Goal: Task Accomplishment & Management: Use online tool/utility

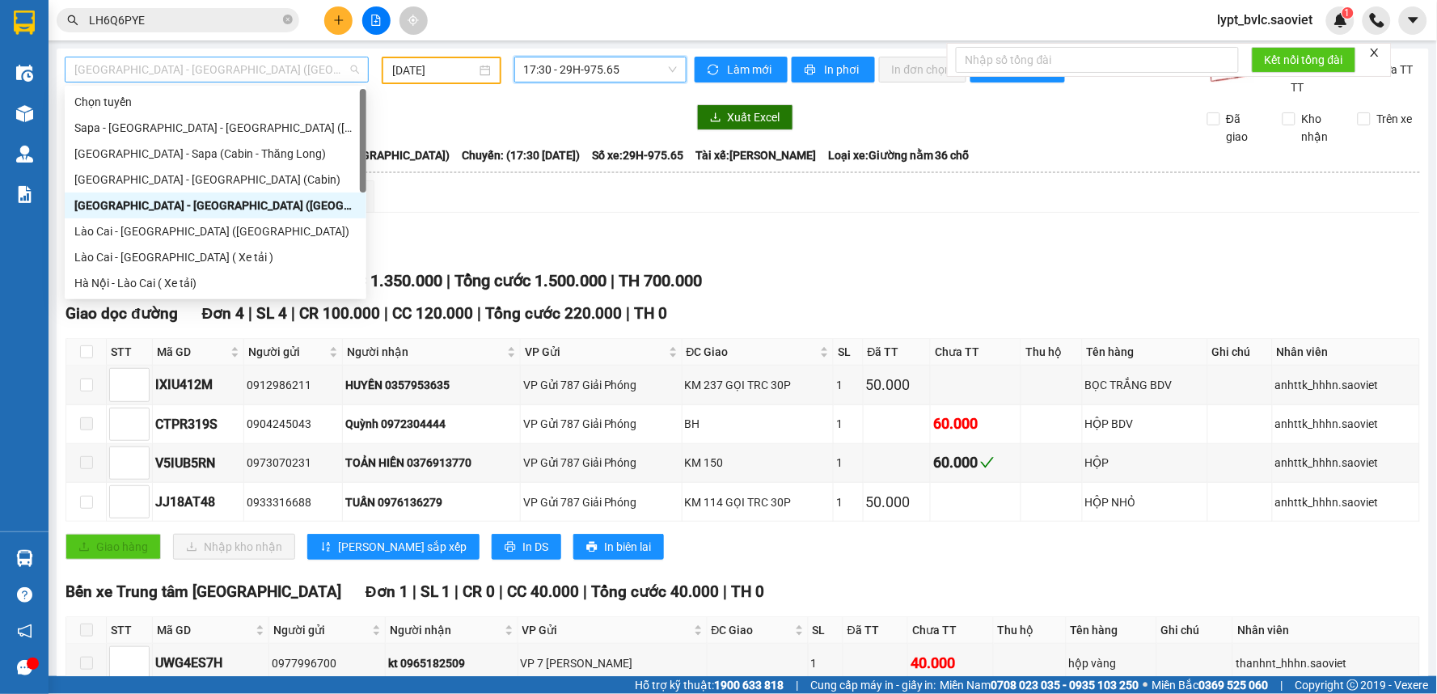
click at [255, 76] on span "[GEOGRAPHIC_DATA] - [GEOGRAPHIC_DATA] ([GEOGRAPHIC_DATA])" at bounding box center [216, 69] width 285 height 24
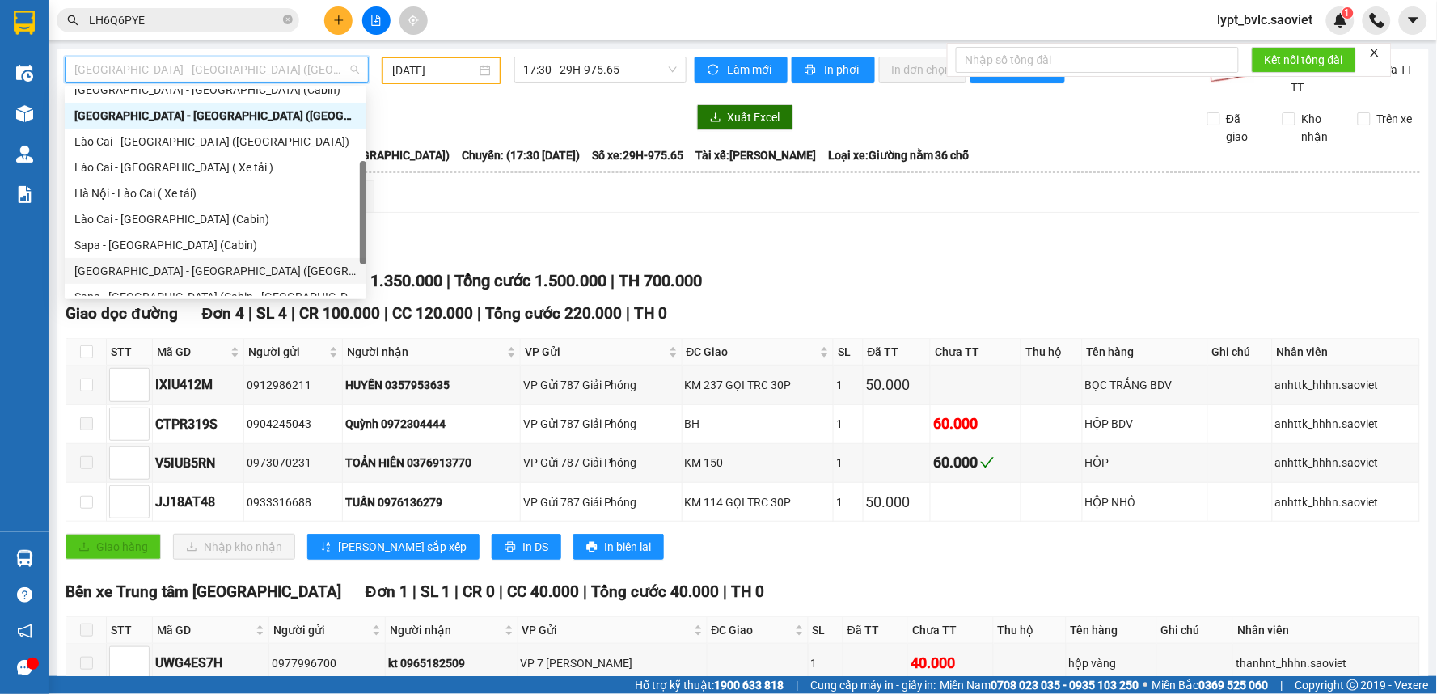
click at [196, 272] on div "[GEOGRAPHIC_DATA] - [GEOGRAPHIC_DATA] ([GEOGRAPHIC_DATA])" at bounding box center [215, 271] width 282 height 18
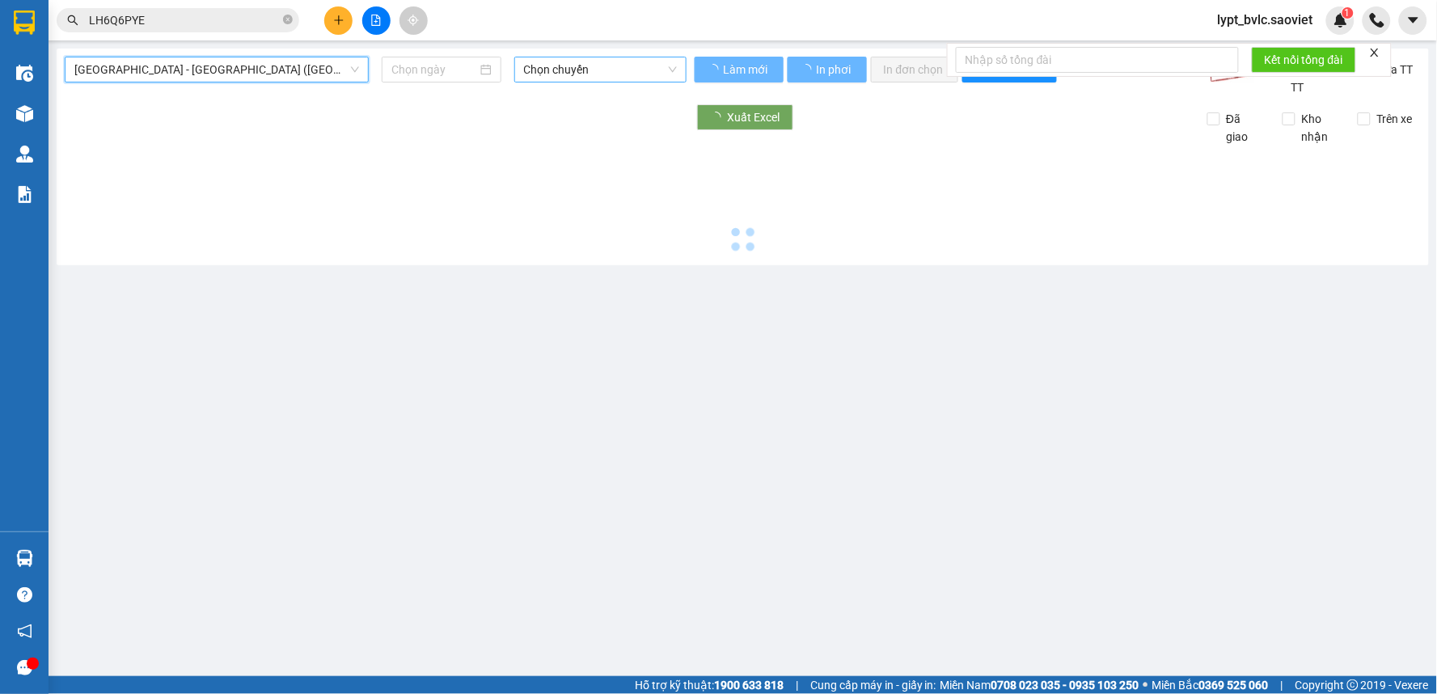
type input "[DATE]"
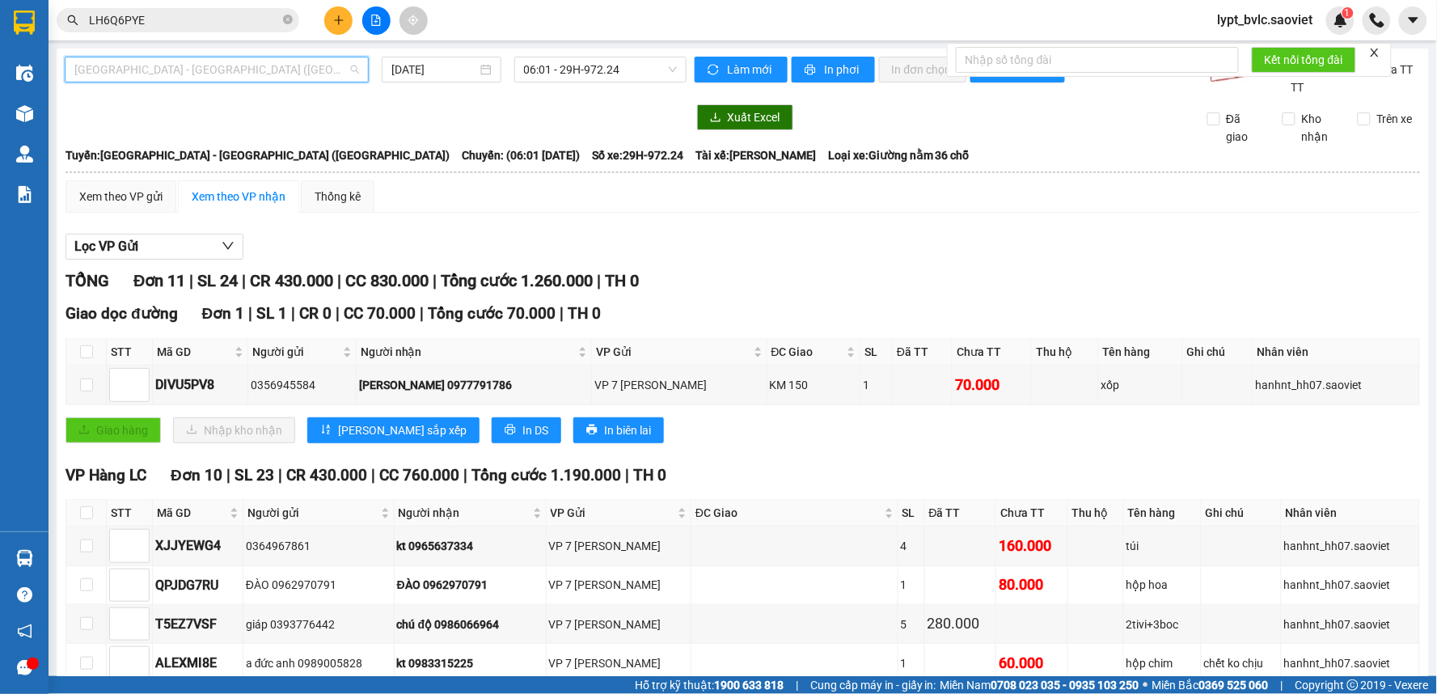
click at [239, 70] on span "[GEOGRAPHIC_DATA] - [GEOGRAPHIC_DATA] ([GEOGRAPHIC_DATA])" at bounding box center [216, 69] width 285 height 24
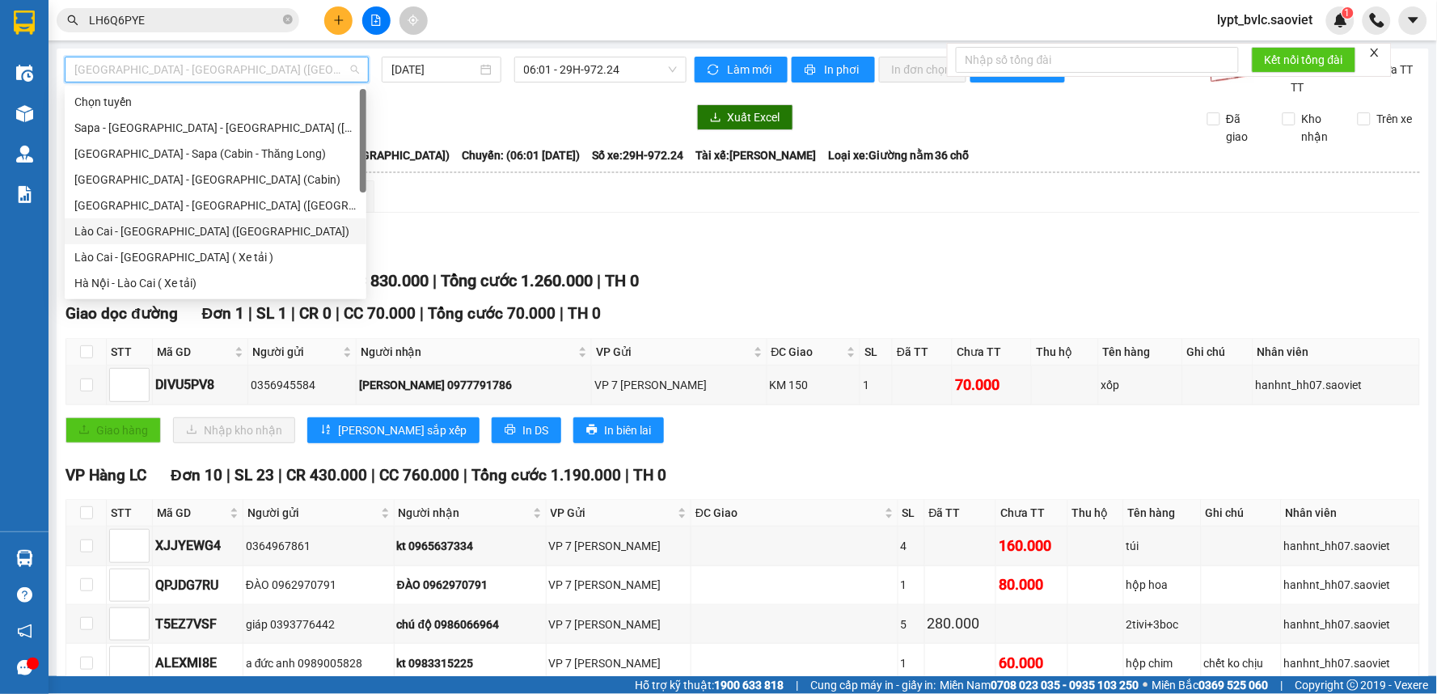
click at [167, 228] on div "Lào Cai - [GEOGRAPHIC_DATA] ([GEOGRAPHIC_DATA])" at bounding box center [215, 231] width 282 height 18
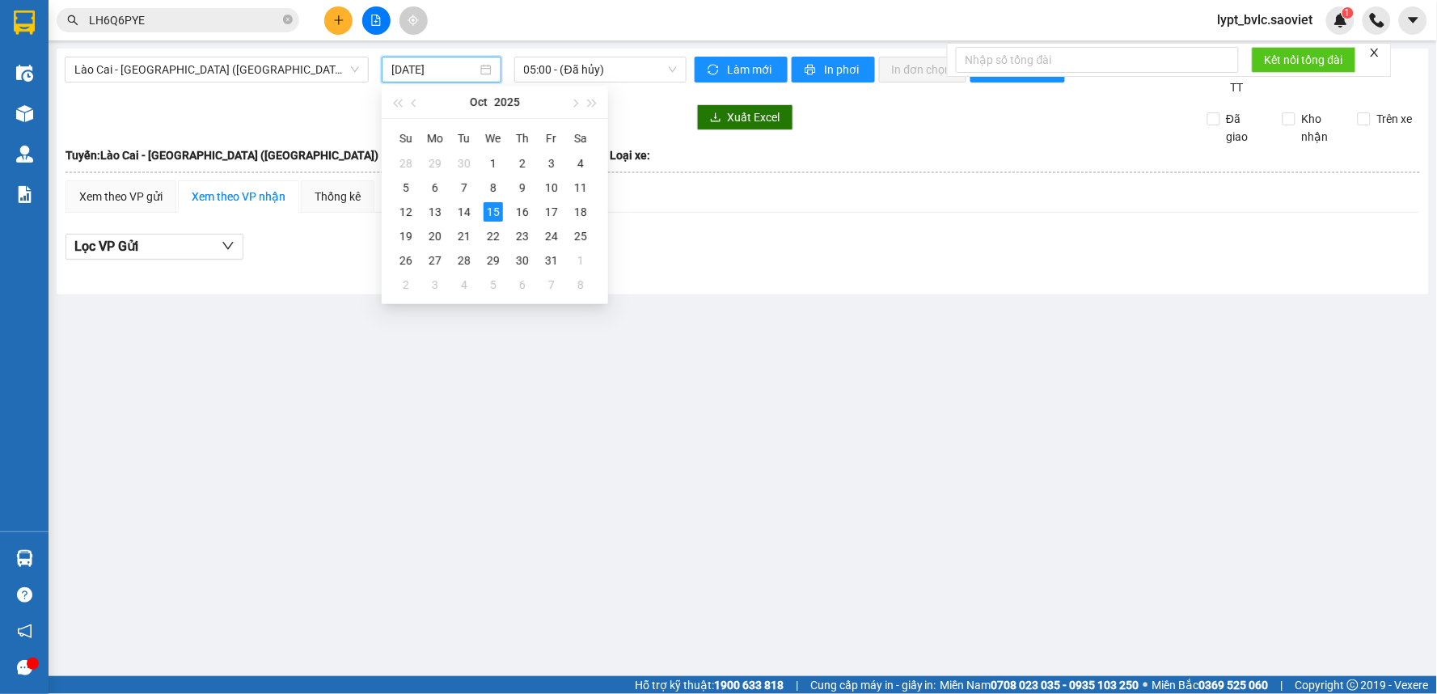
click at [449, 70] on input "[DATE]" at bounding box center [433, 70] width 85 height 18
click at [465, 212] on div "14" at bounding box center [463, 211] width 19 height 19
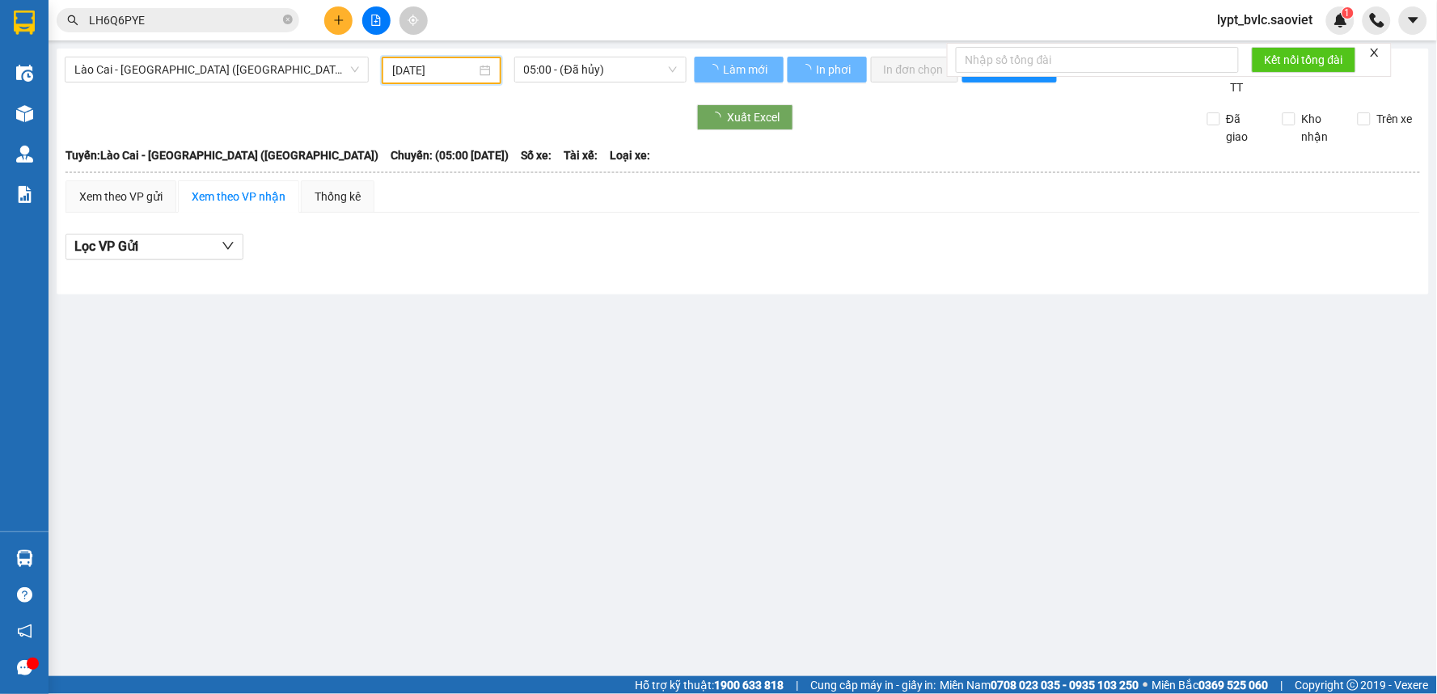
click at [437, 75] on input "[DATE]" at bounding box center [433, 70] width 83 height 18
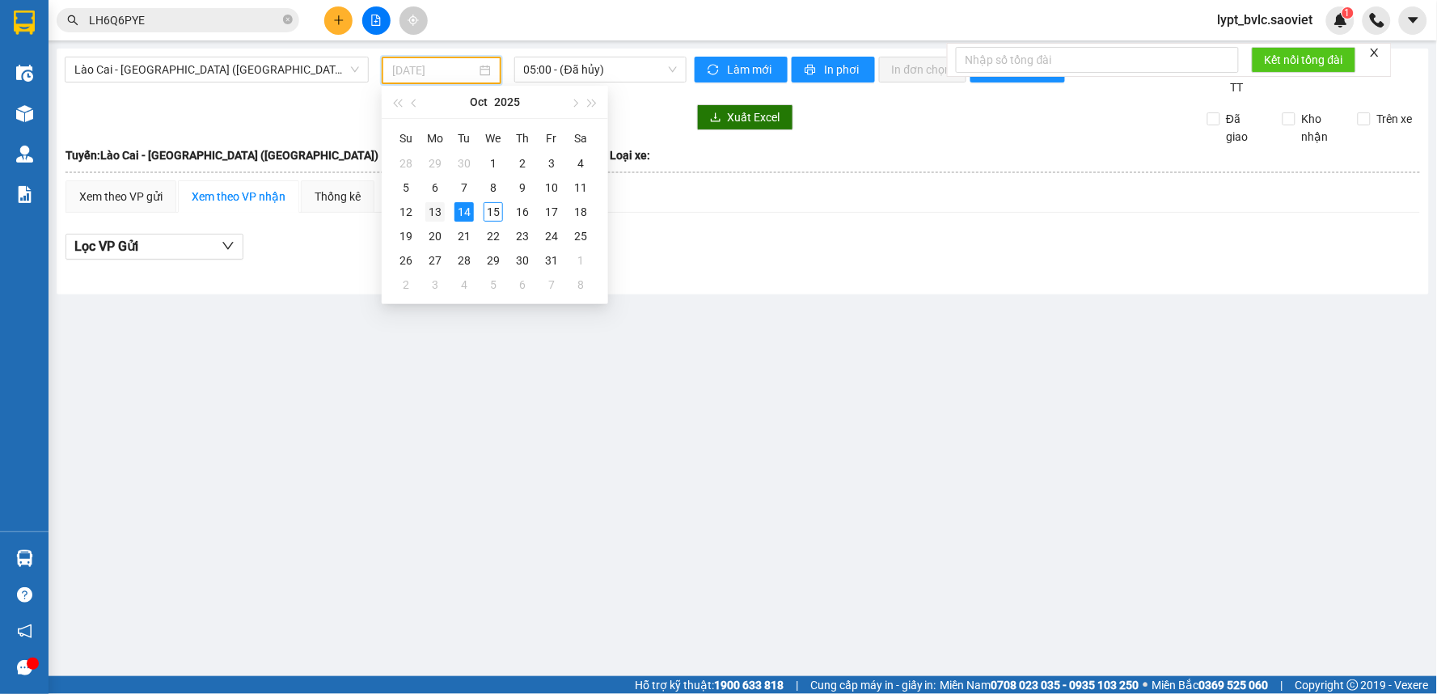
click at [433, 211] on div "13" at bounding box center [434, 211] width 19 height 19
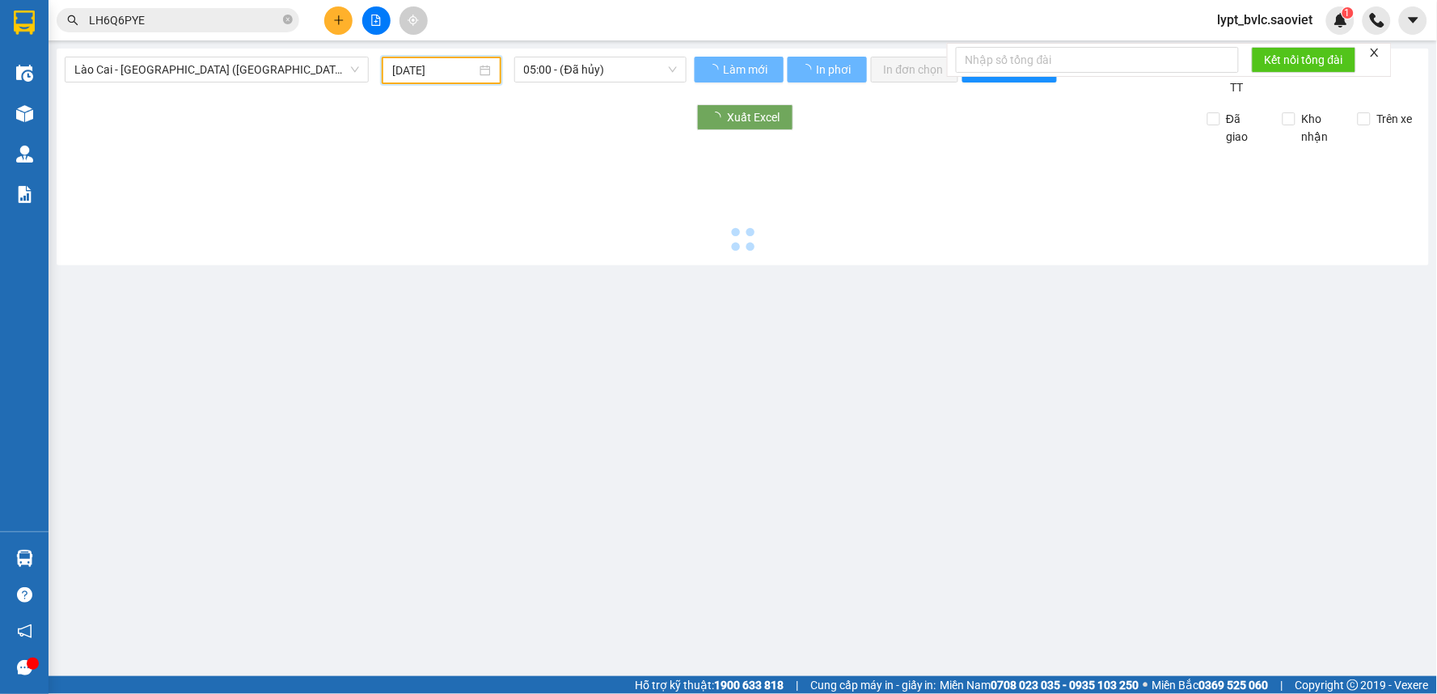
type input "[DATE]"
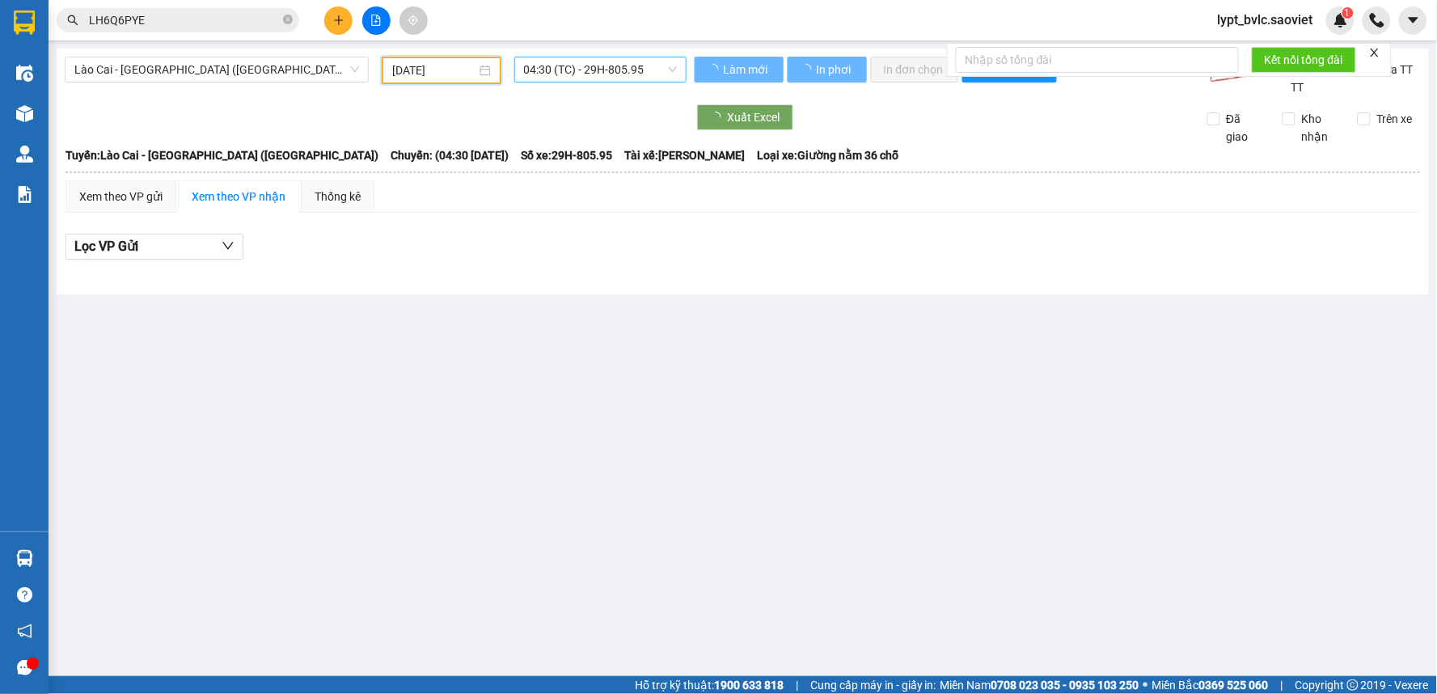
scroll to position [26, 0]
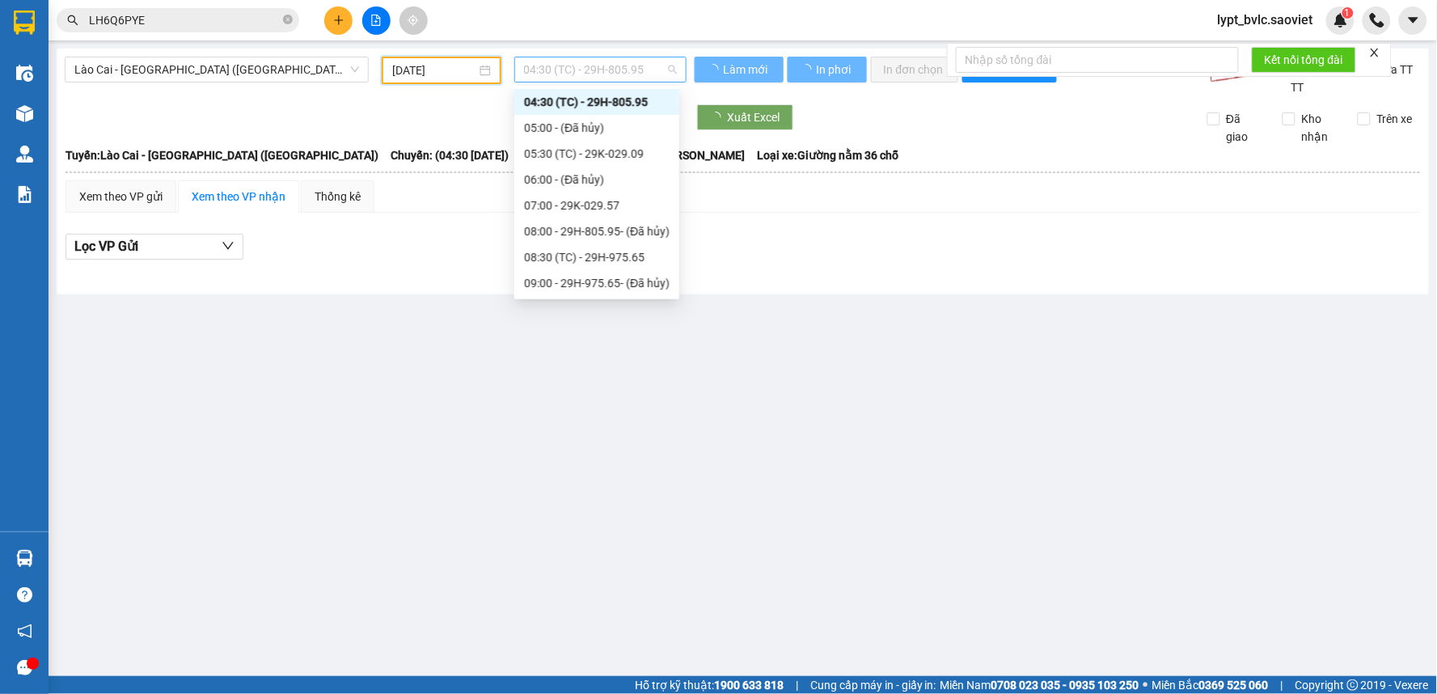
click at [568, 67] on span "04:30 (TC) - 29H-805.95" at bounding box center [600, 69] width 153 height 24
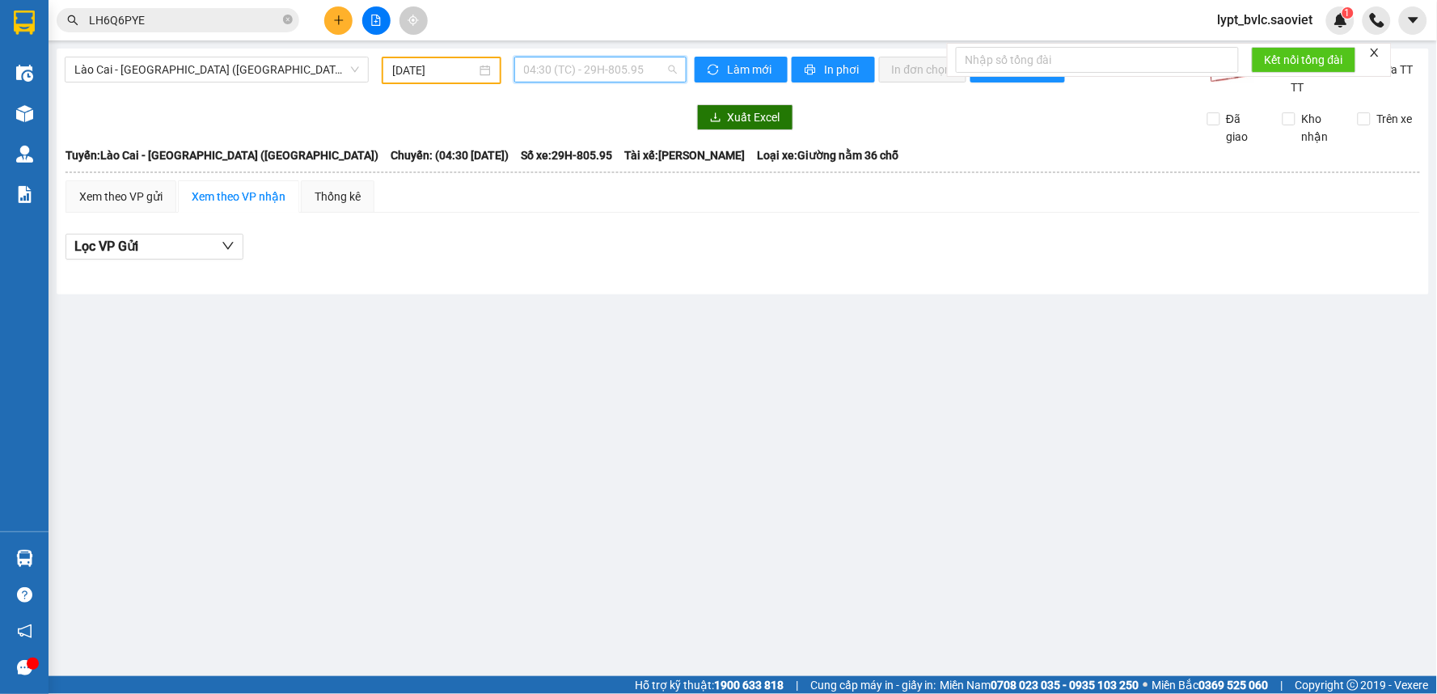
scroll to position [26, 0]
click at [623, 79] on span "04:30 (TC) - 29H-805.95" at bounding box center [600, 69] width 153 height 24
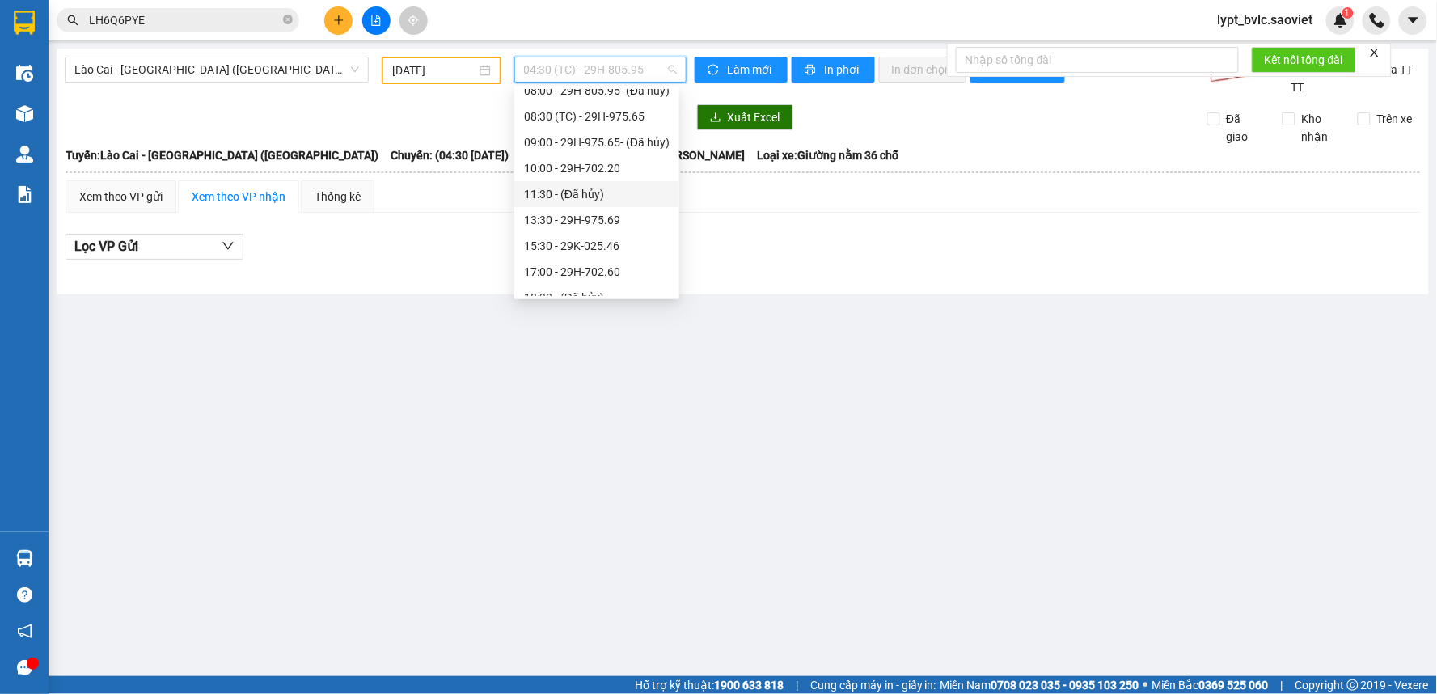
scroll to position [233, 0]
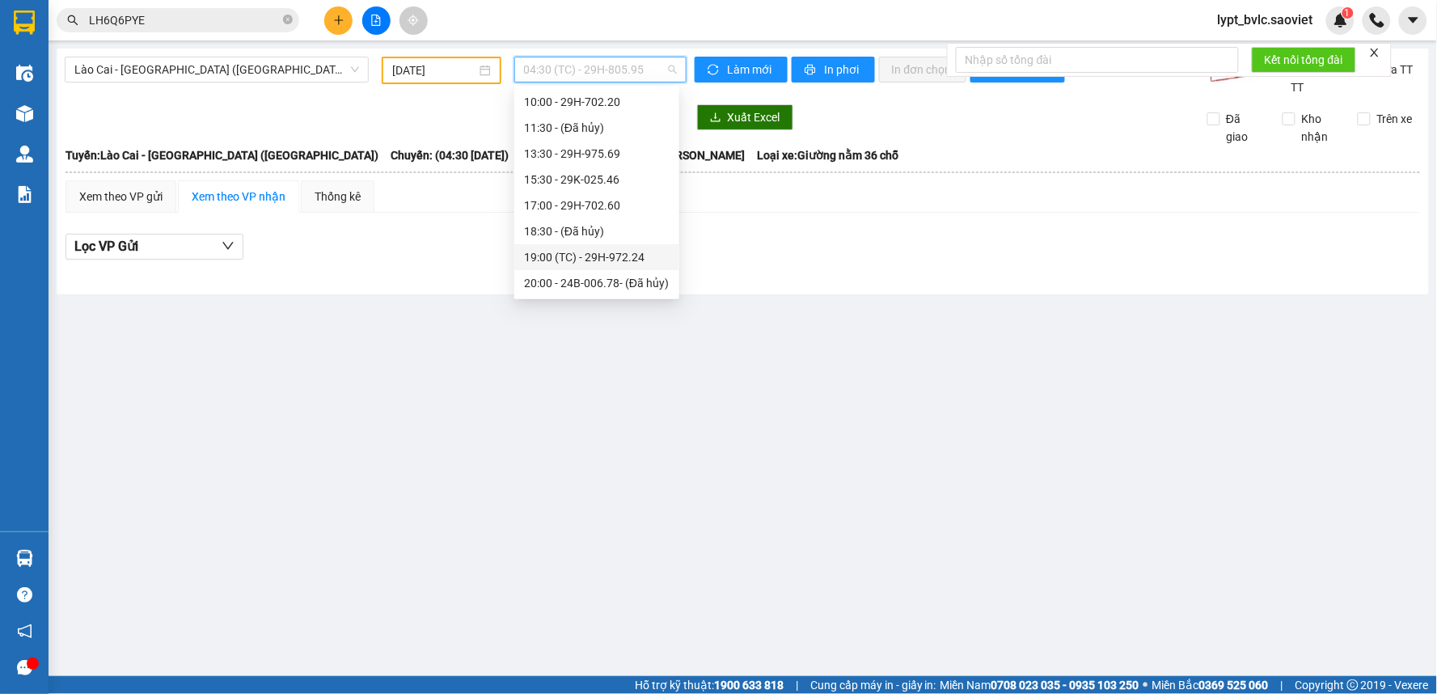
click at [576, 248] on div "19:00 (TC) - 29H-972.24" at bounding box center [597, 257] width 146 height 18
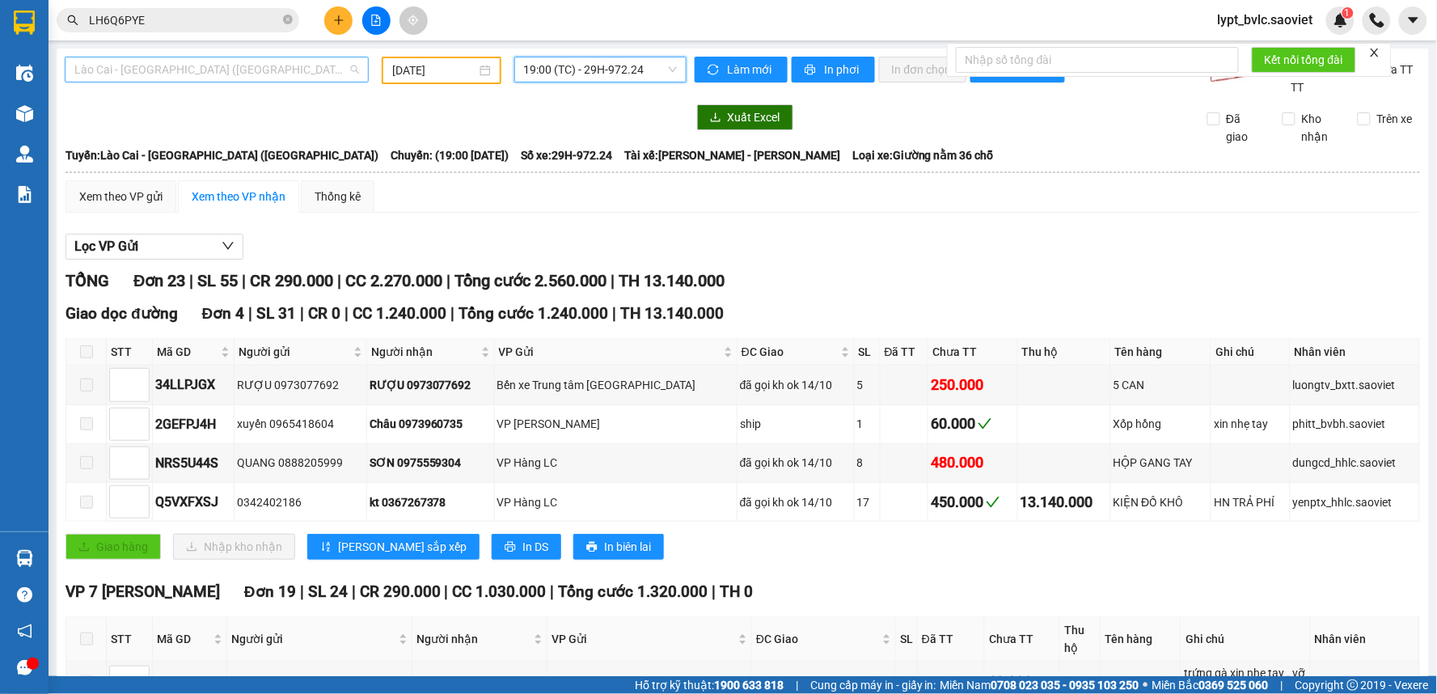
click at [197, 66] on span "Lào Cai - [GEOGRAPHIC_DATA] ([GEOGRAPHIC_DATA])" at bounding box center [216, 69] width 285 height 24
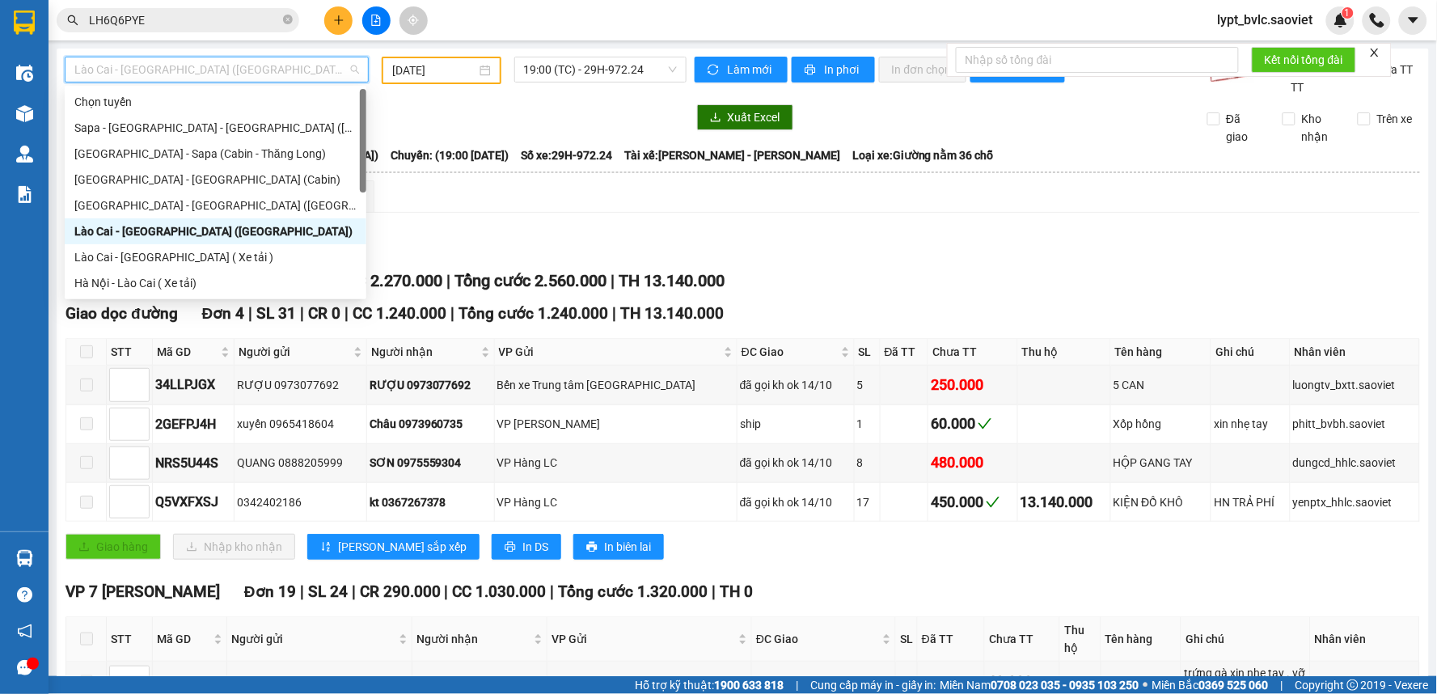
scroll to position [129, 0]
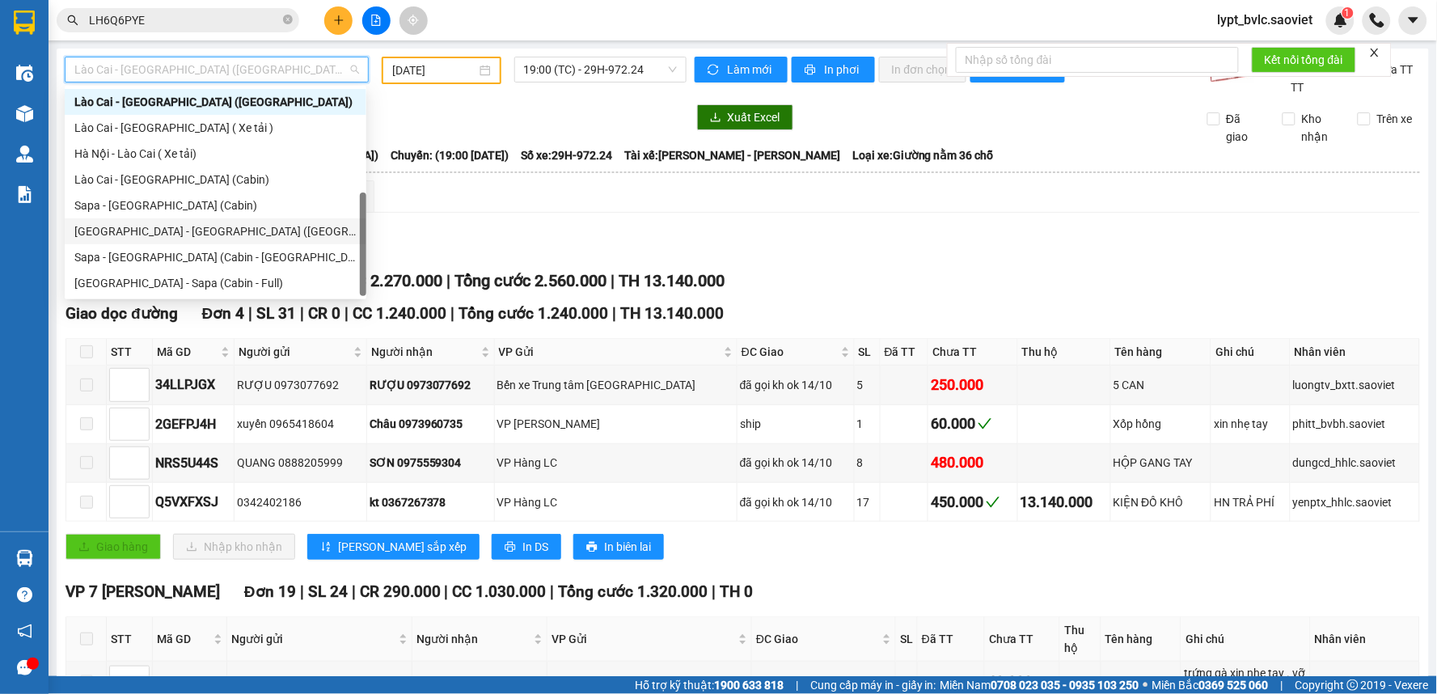
click at [184, 234] on div "[GEOGRAPHIC_DATA] - [GEOGRAPHIC_DATA] ([GEOGRAPHIC_DATA])" at bounding box center [215, 231] width 282 height 18
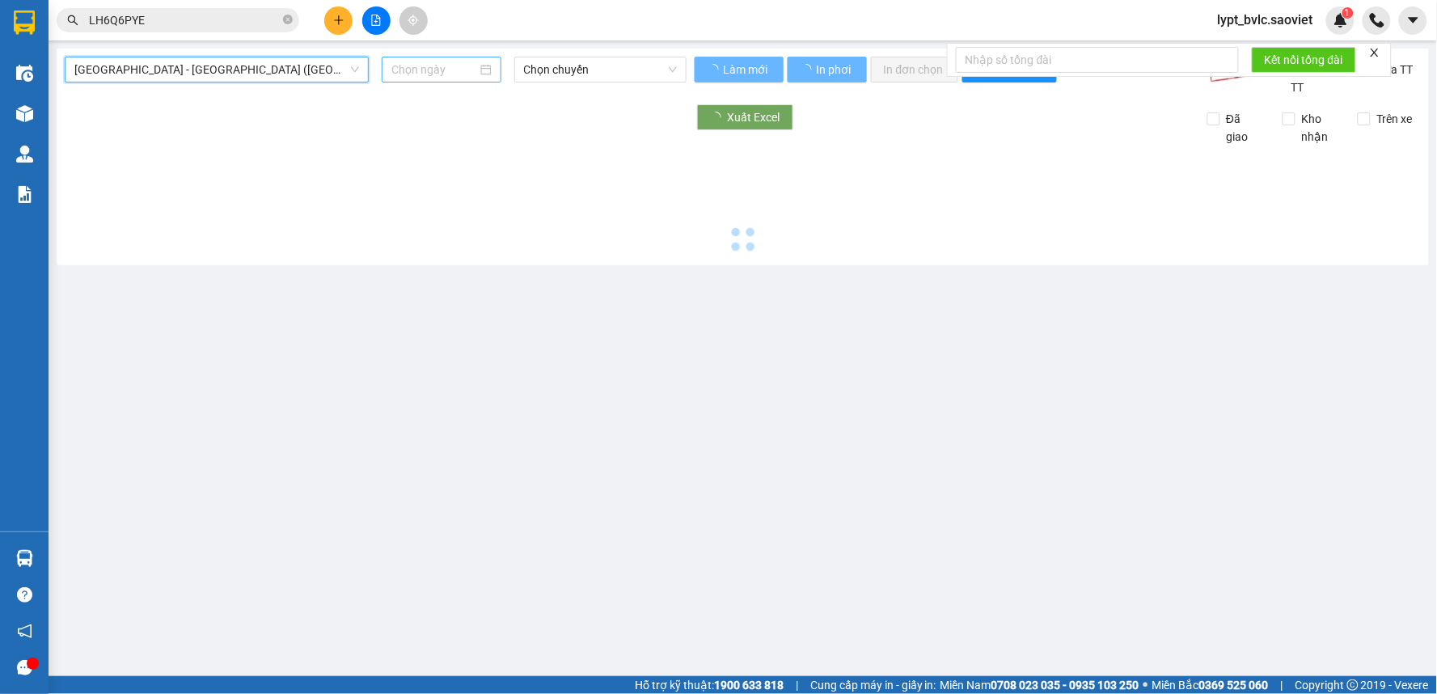
type input "[DATE]"
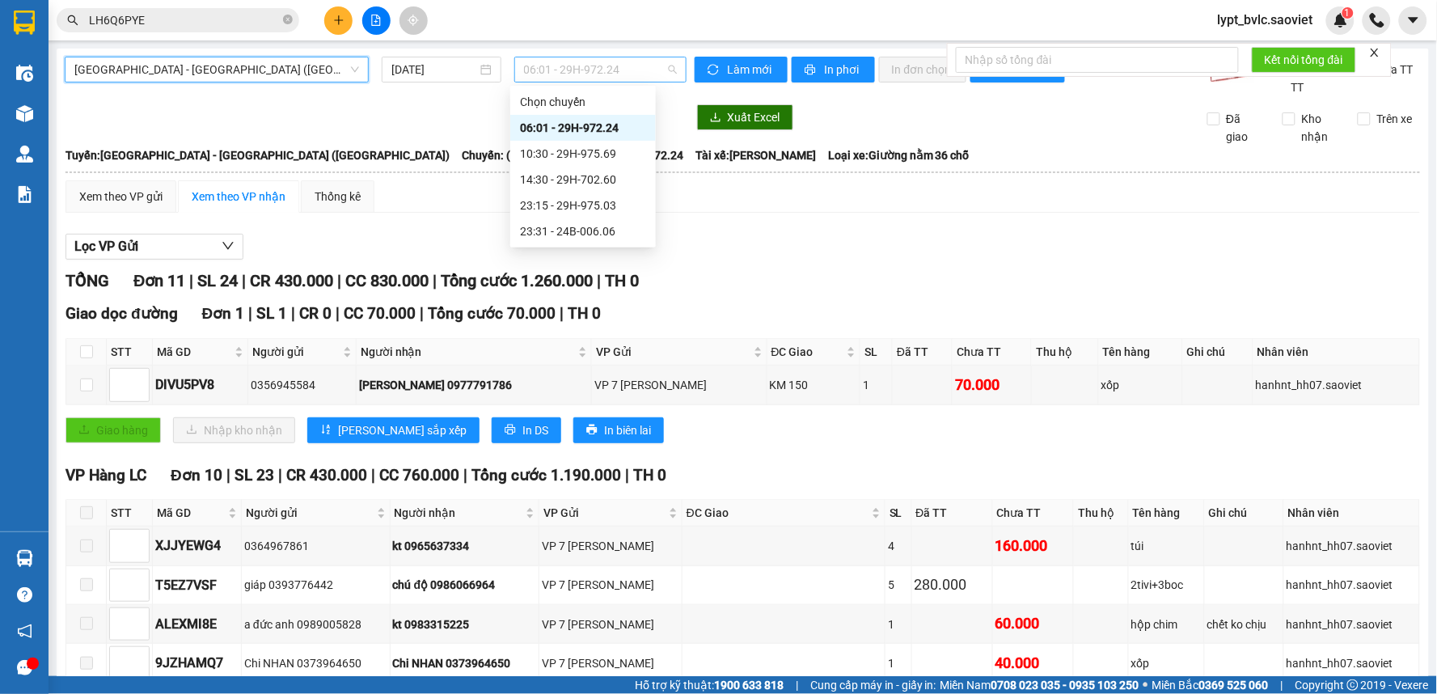
click at [585, 65] on span "06:01 - 29H-972.24" at bounding box center [600, 69] width 153 height 24
click at [82, 386] on input "checkbox" at bounding box center [86, 384] width 13 height 13
checkbox input "true"
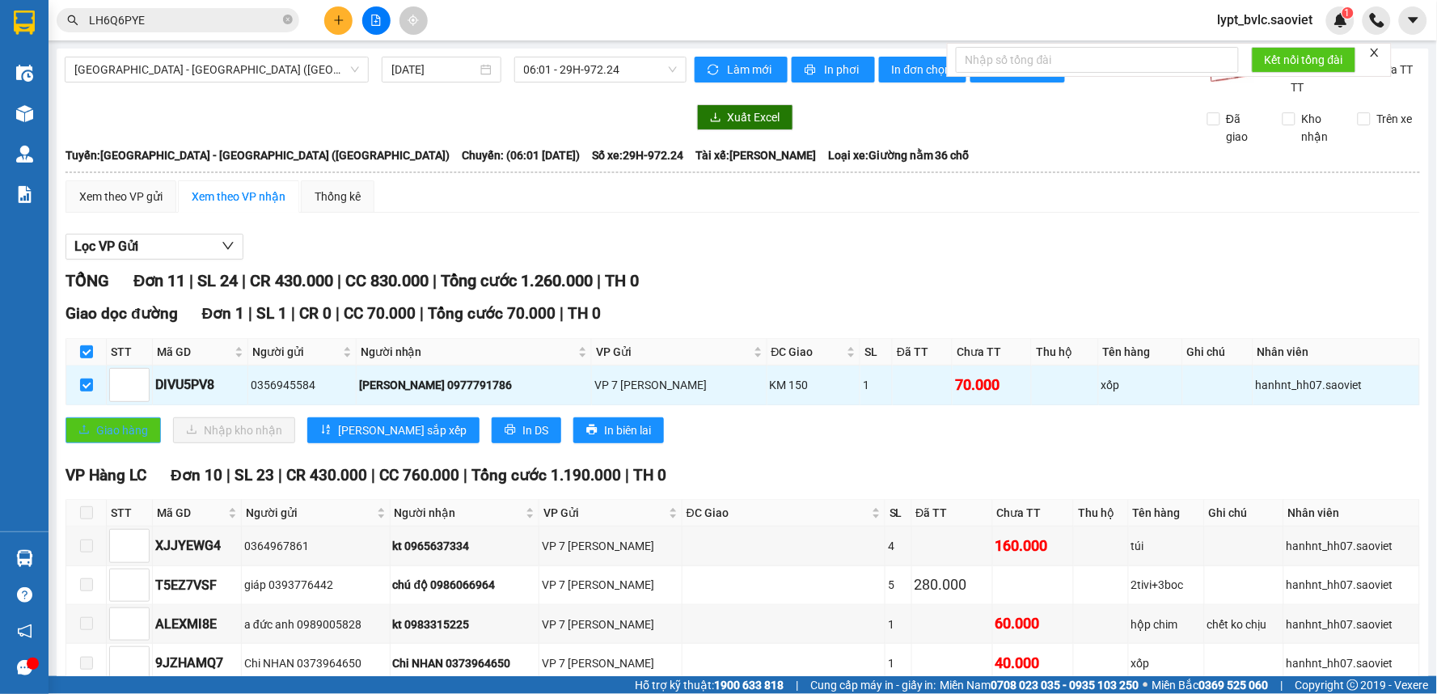
click at [116, 428] on span "Giao hàng" at bounding box center [122, 430] width 52 height 18
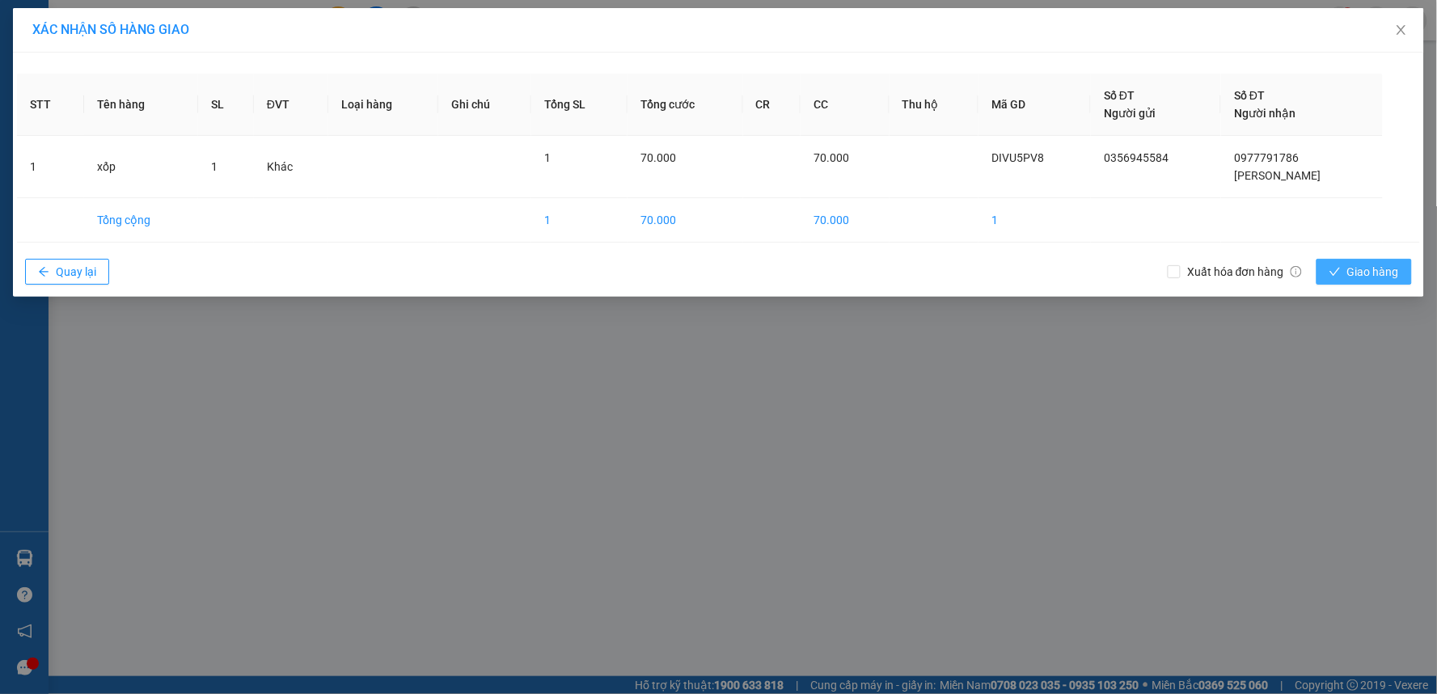
click at [1347, 268] on span "Giao hàng" at bounding box center [1373, 272] width 52 height 18
